Goal: Transaction & Acquisition: Purchase product/service

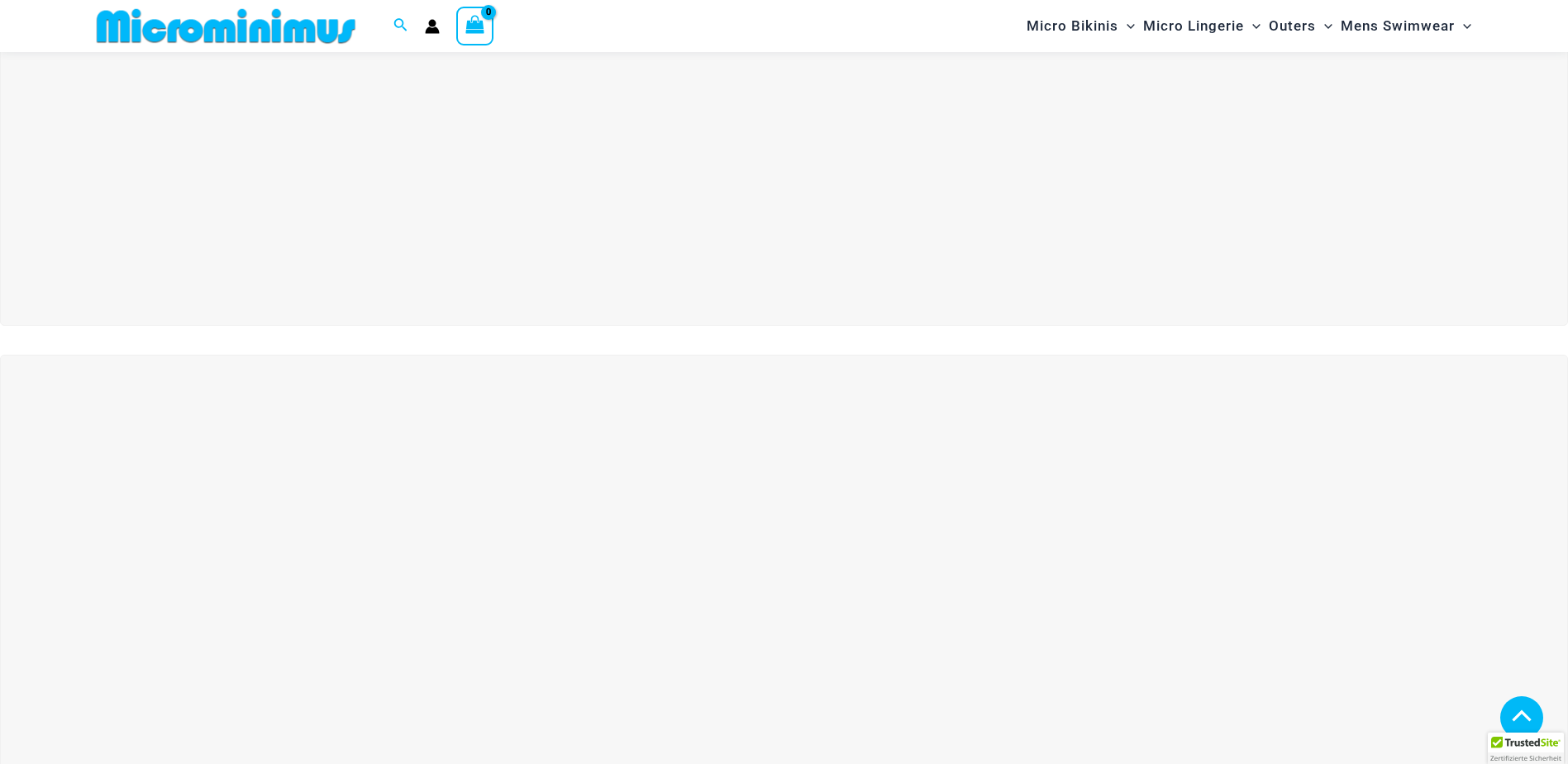
scroll to position [647, 0]
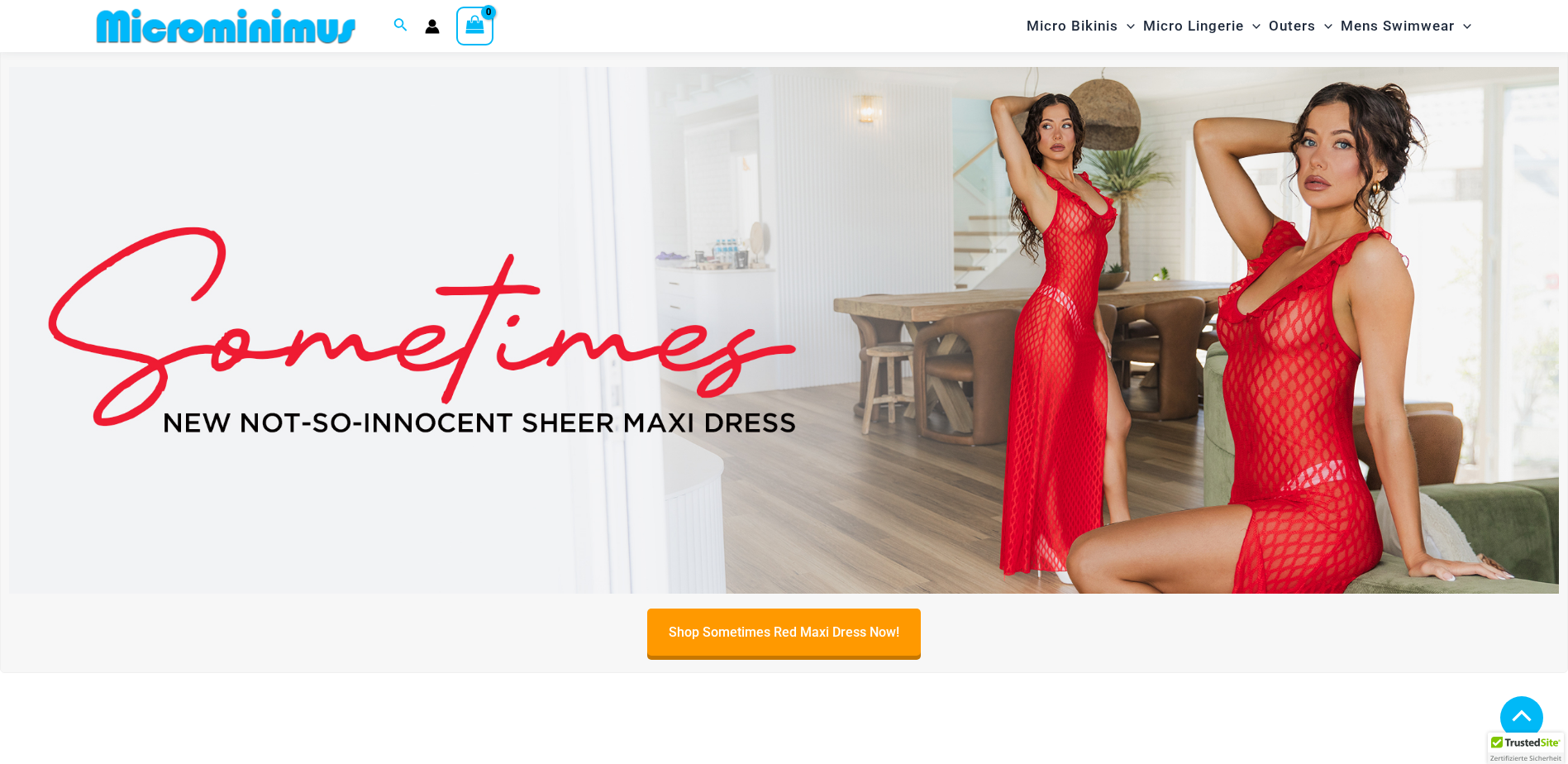
click at [966, 336] on img at bounding box center [784, 330] width 1550 height 527
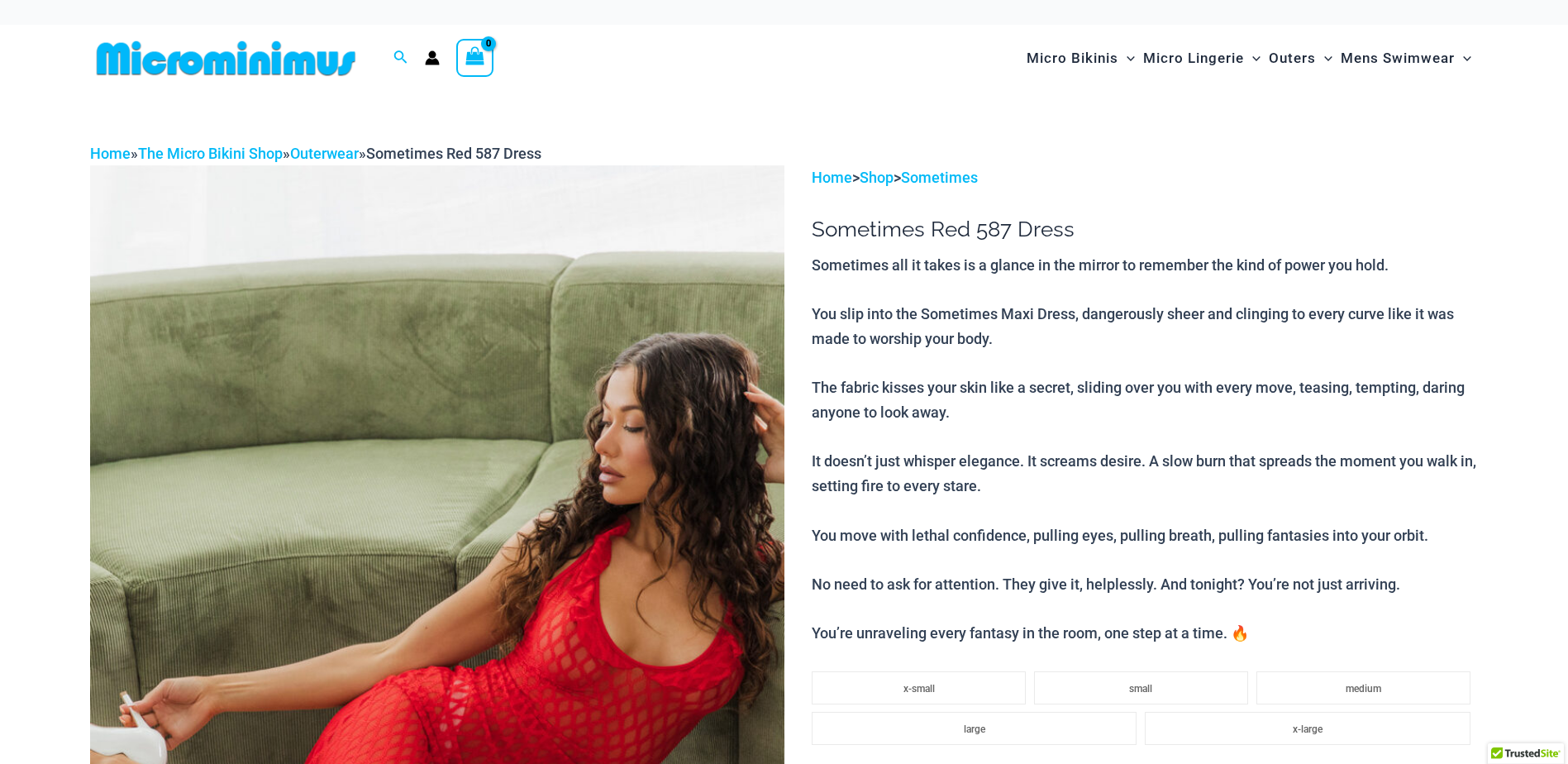
scroll to position [331, 0]
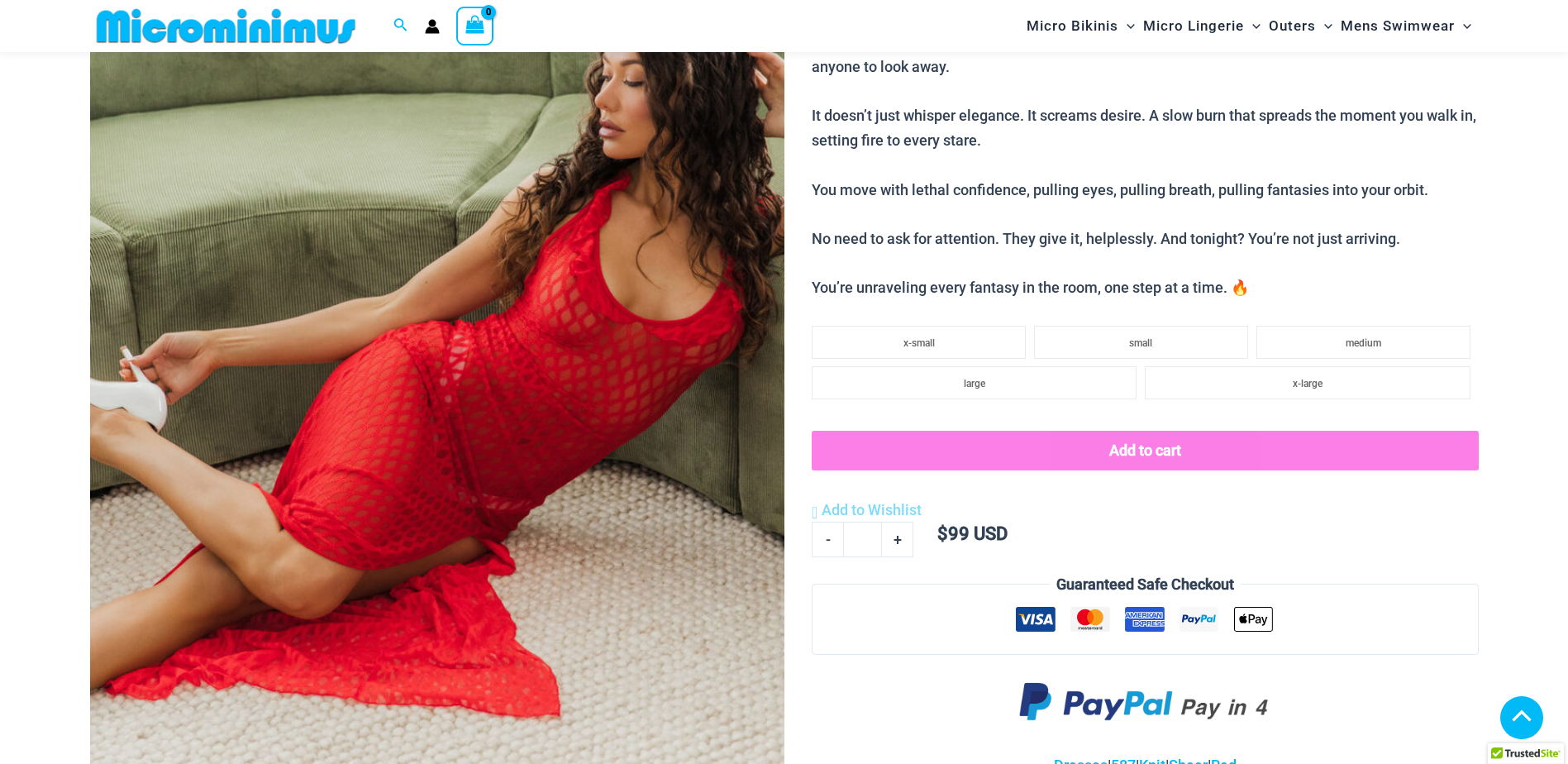
click at [450, 243] on img at bounding box center [437, 341] width 695 height 1042
click at [580, 320] on img at bounding box center [437, 341] width 695 height 1042
click at [535, 327] on img at bounding box center [437, 341] width 695 height 1042
